Goal: Task Accomplishment & Management: Manage account settings

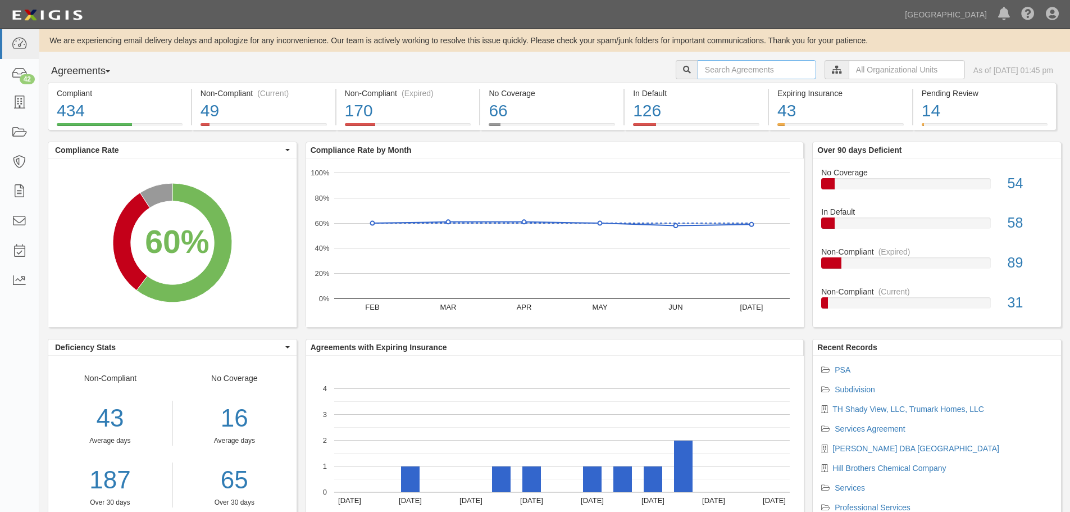
click at [698, 75] on input "text" at bounding box center [757, 69] width 119 height 19
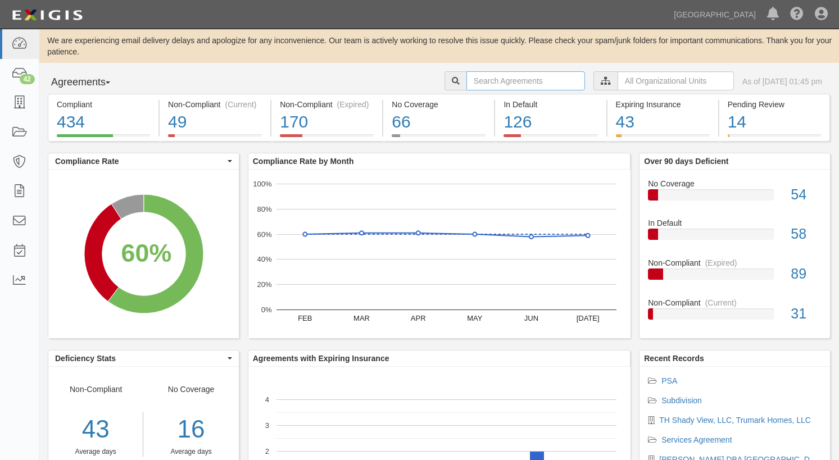
click at [538, 81] on input "text" at bounding box center [525, 80] width 119 height 19
type input "a2025-131"
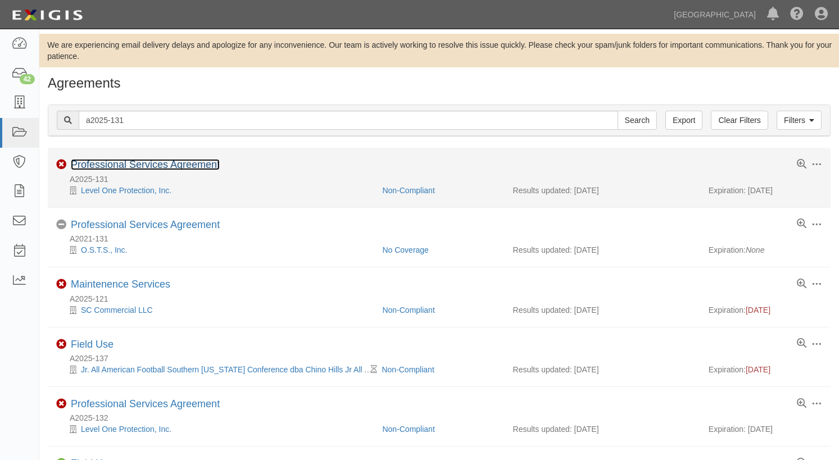
click at [169, 162] on link "Professional Services Agreement" at bounding box center [145, 164] width 149 height 11
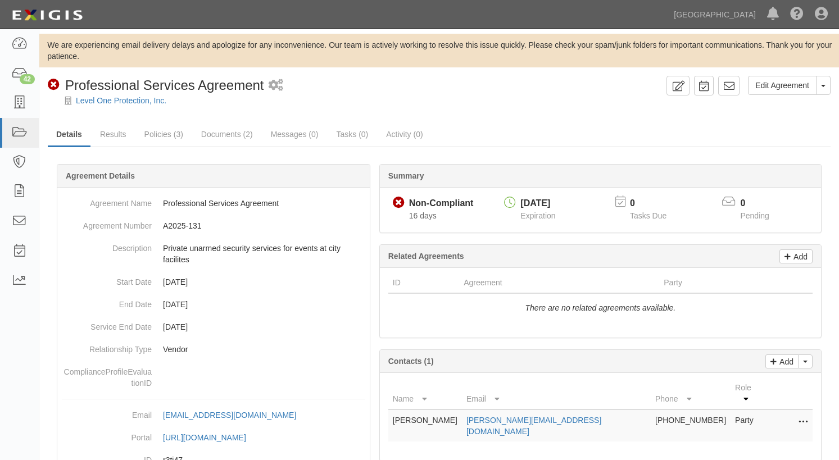
click at [809, 95] on div "Edit Agreement Toggle Agreement Dropdown View Audit Trail Archive Agreement Pla…" at bounding box center [746, 90] width 169 height 28
click at [804, 89] on link "Edit Agreement" at bounding box center [782, 85] width 69 height 19
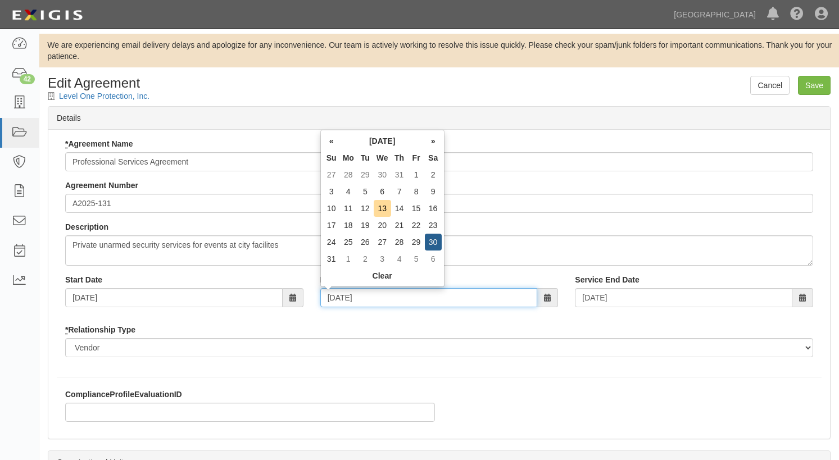
click at [394, 302] on input "08/30/2025" at bounding box center [428, 297] width 217 height 19
drag, startPoint x: 393, startPoint y: 302, endPoint x: 290, endPoint y: 297, distance: 103.5
click at [291, 298] on div "Start Date 06/01/2025 End Date 08/30/2025 Service End Date 08/30/2025" at bounding box center [439, 295] width 765 height 42
type input "0"
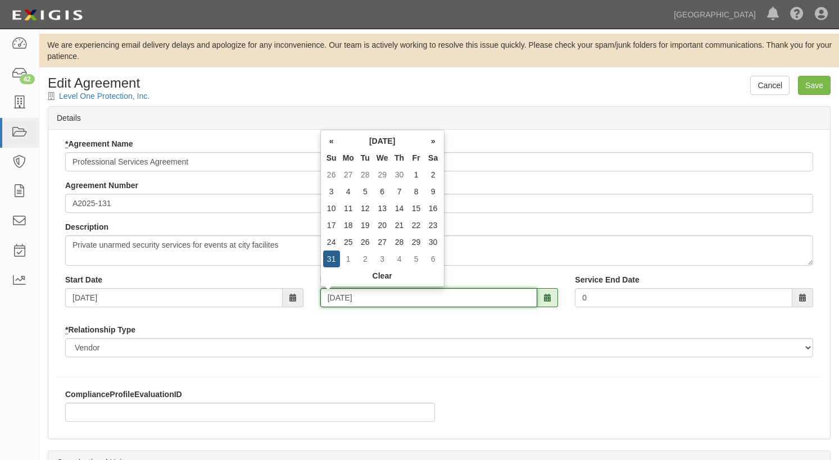
type input "05/31/2026"
click at [717, 178] on div "* Agreement Name Professional Services Agreement Agreement Number A2025-131 Des…" at bounding box center [439, 252] width 765 height 228
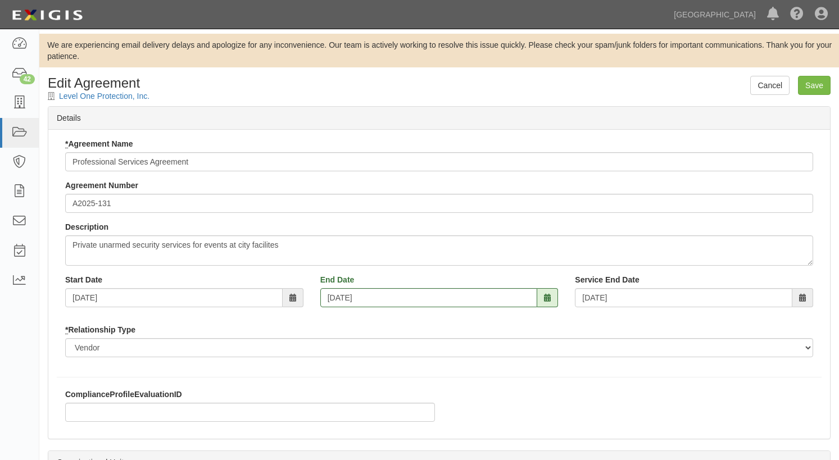
click at [834, 84] on div "Cancel Save Edit Agreement Level One Protection, Inc." at bounding box center [438, 91] width 799 height 30
click at [804, 87] on input "Save" at bounding box center [814, 85] width 33 height 19
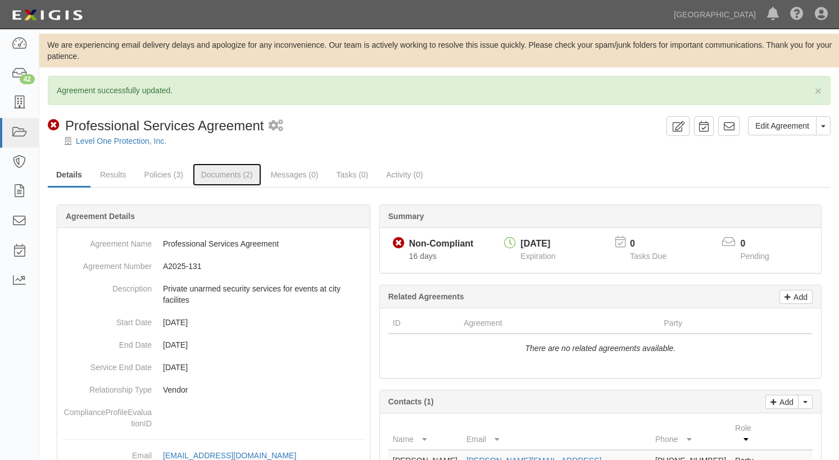
drag, startPoint x: 220, startPoint y: 176, endPoint x: 227, endPoint y: 190, distance: 15.1
click at [221, 176] on link "Documents (2)" at bounding box center [227, 174] width 69 height 22
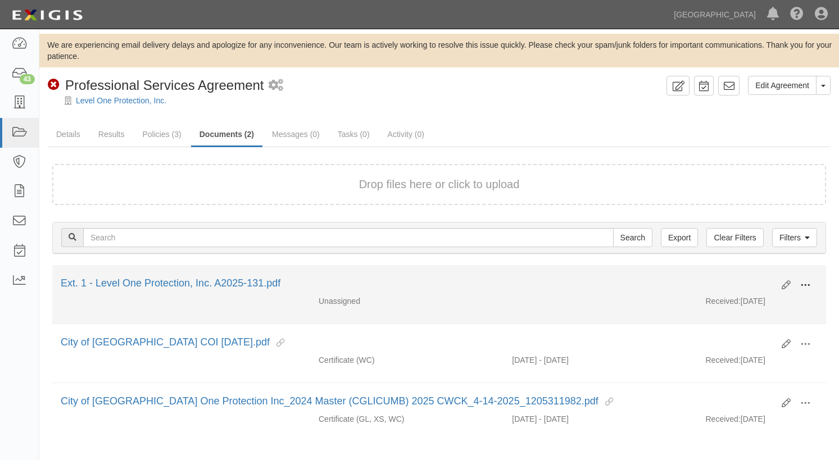
click at [803, 284] on span at bounding box center [805, 285] width 10 height 10
click at [742, 281] on link "Edit" at bounding box center [750, 281] width 89 height 20
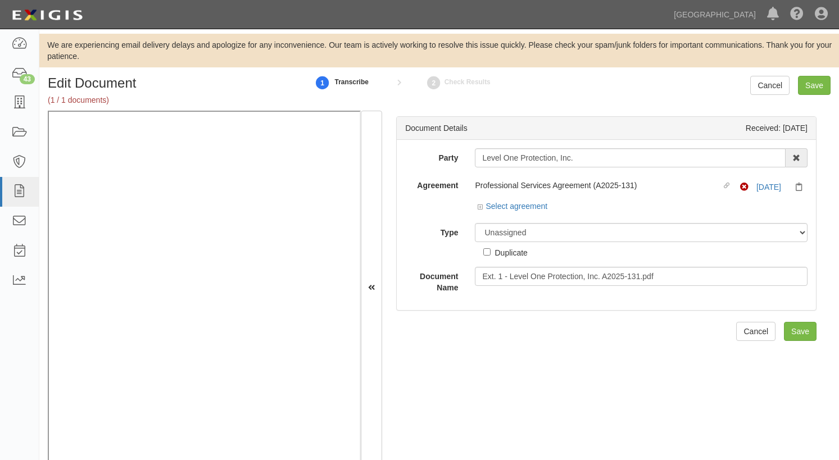
click at [524, 217] on div "Party Level One Protection, Inc. 4LEAF, Inc. Abba Termite & Pest Control Abound…" at bounding box center [606, 220] width 402 height 145
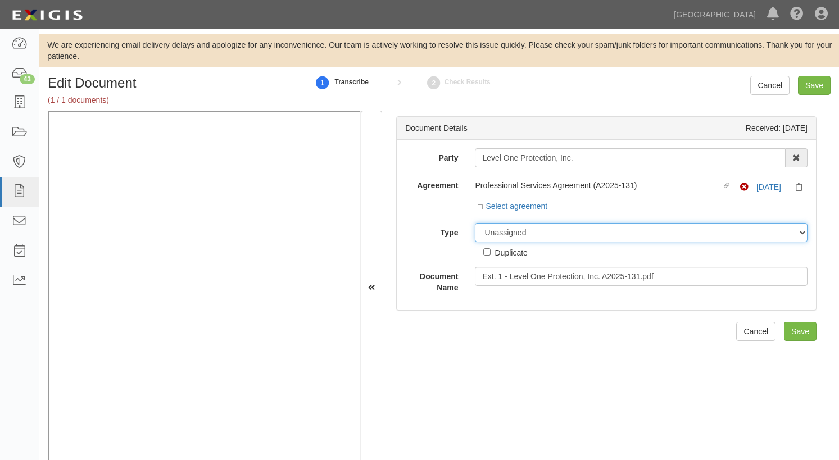
click at [525, 228] on select "Unassigned Binder Cancellation Notice Certificate Contract Endorsement Insuranc…" at bounding box center [641, 232] width 333 height 19
select select "OtherDetail"
click at [475, 223] on select "Unassigned Binder Cancellation Notice Certificate Contract Endorsement Insuranc…" at bounding box center [641, 232] width 333 height 19
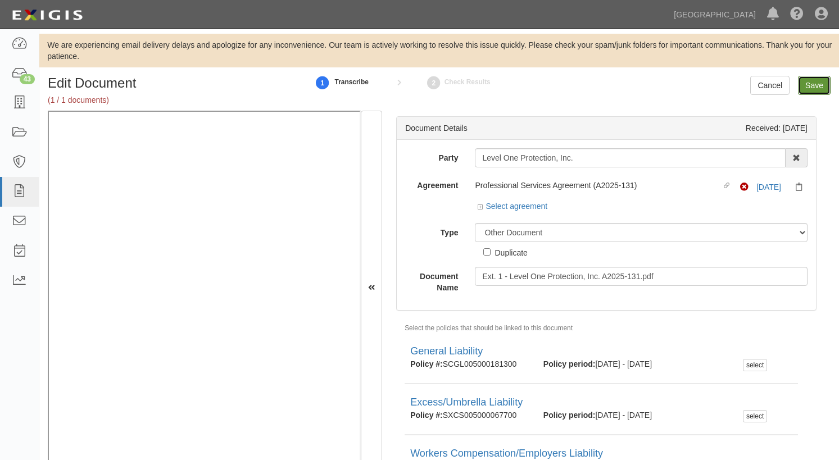
click at [815, 90] on input "Save" at bounding box center [814, 85] width 33 height 19
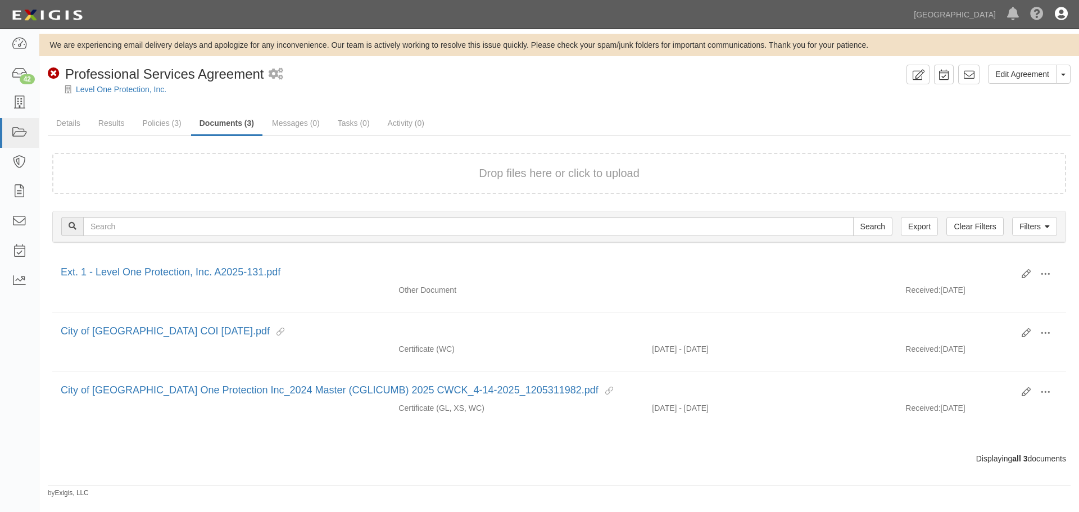
drag, startPoint x: 1057, startPoint y: 15, endPoint x: 1051, endPoint y: 26, distance: 12.6
click at [838, 15] on icon at bounding box center [1060, 14] width 13 height 13
click at [838, 70] on link "Sign Out" at bounding box center [1028, 65] width 89 height 22
